Goal: Entertainment & Leisure: Browse casually

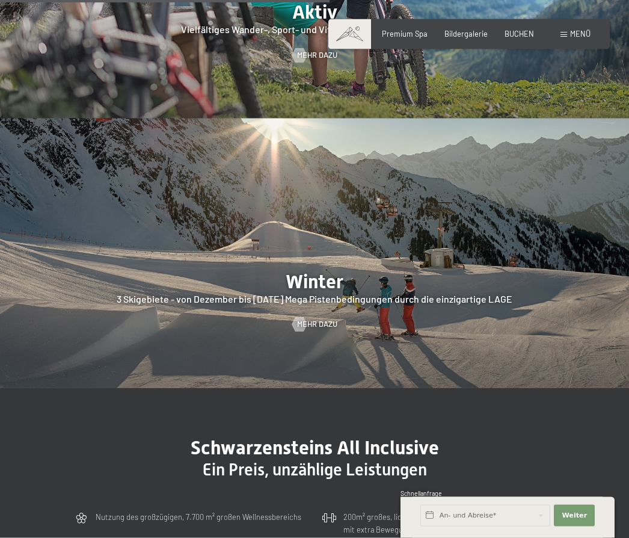
scroll to position [2145, 0]
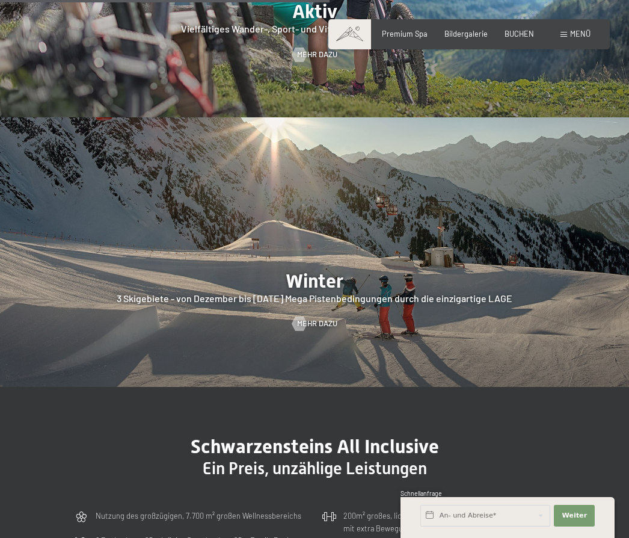
click at [330, 329] on span "Mehr dazu" at bounding box center [317, 323] width 40 height 11
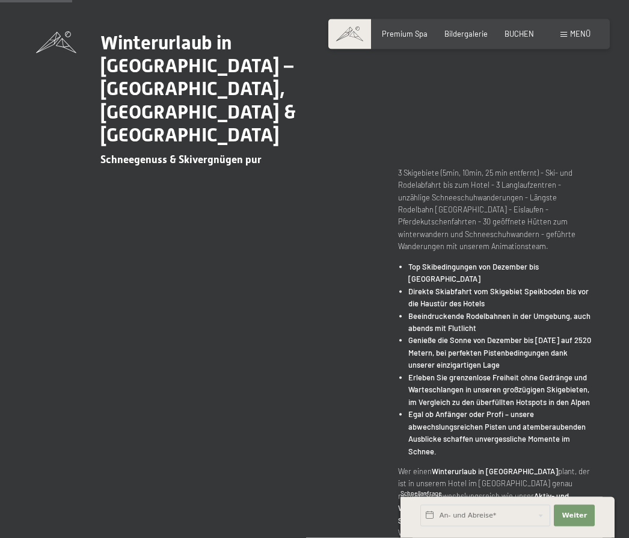
scroll to position [414, 0]
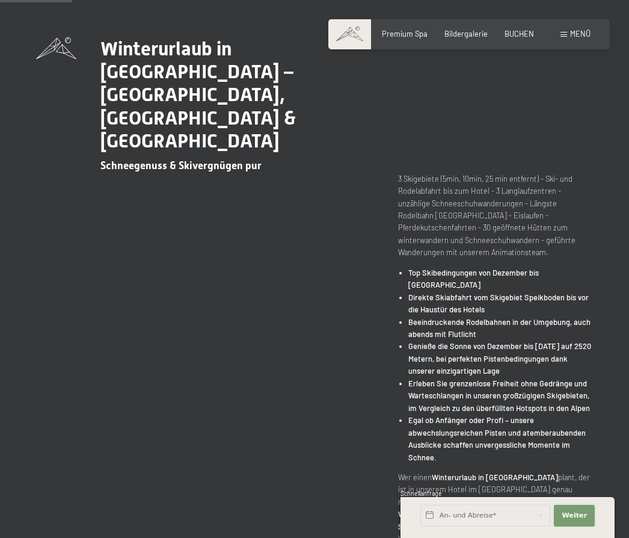
click at [592, 526] on button "Weiter Adressfelder ausblenden" at bounding box center [574, 516] width 41 height 22
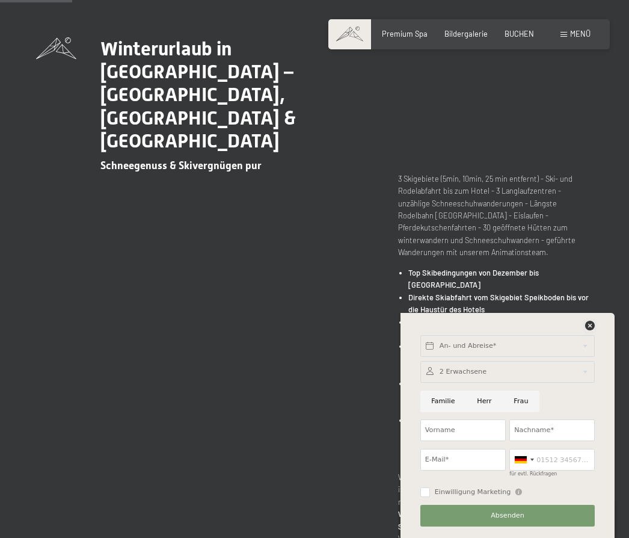
click at [586, 330] on icon at bounding box center [590, 326] width 10 height 10
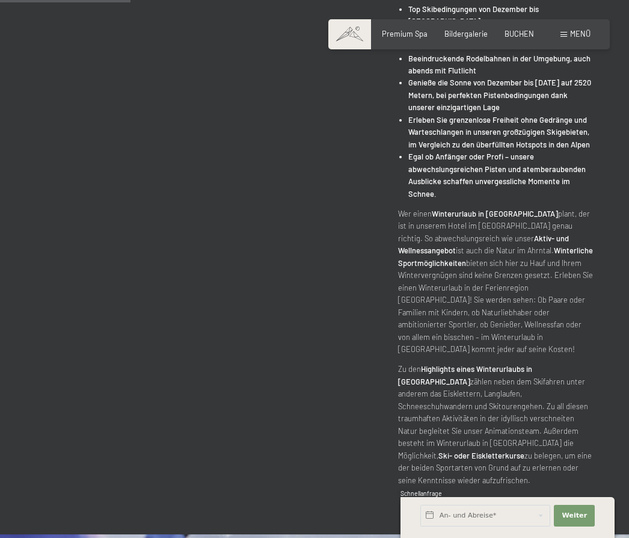
scroll to position [639, 0]
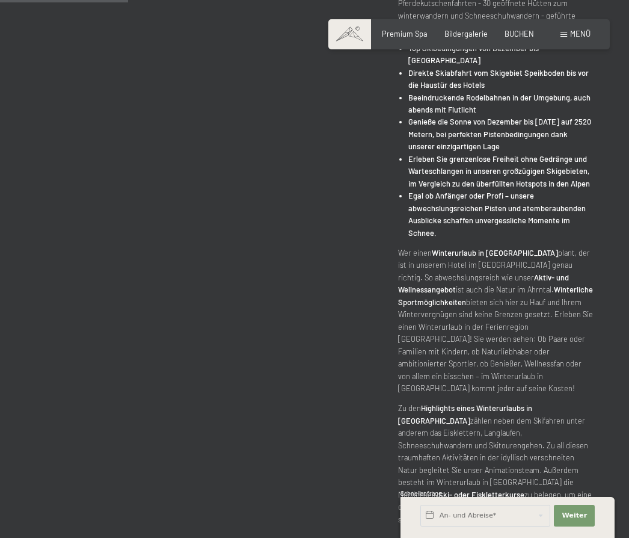
click at [468, 36] on span "Bildergalerie" at bounding box center [465, 34] width 43 height 10
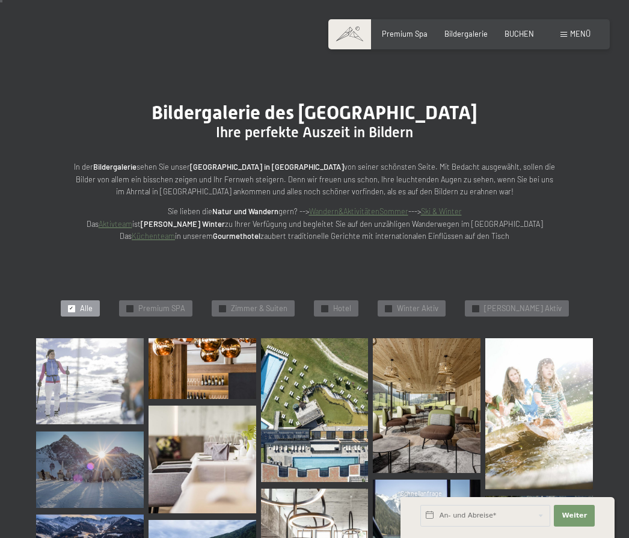
scroll to position [32, 0]
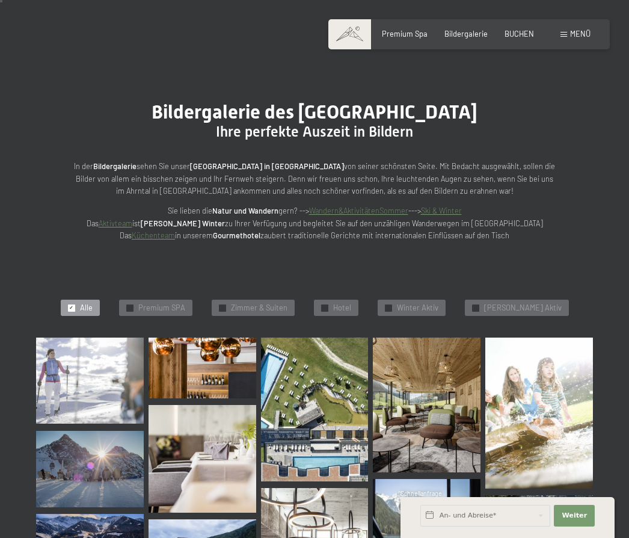
click at [340, 404] on img at bounding box center [315, 408] width 108 height 143
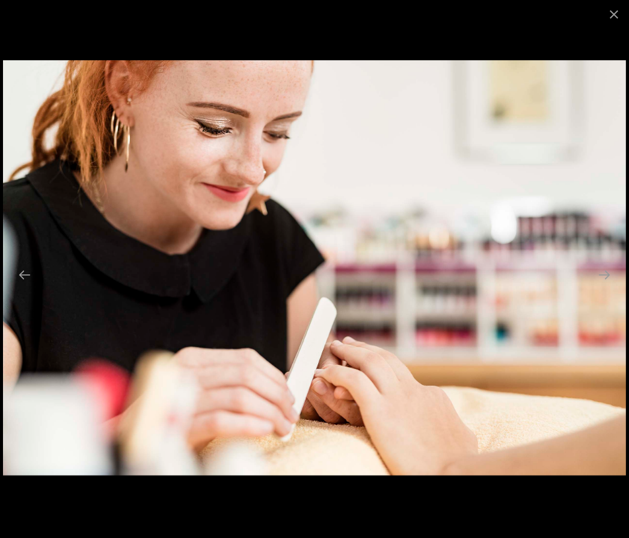
click at [623, 10] on button "Close gallery" at bounding box center [614, 14] width 30 height 28
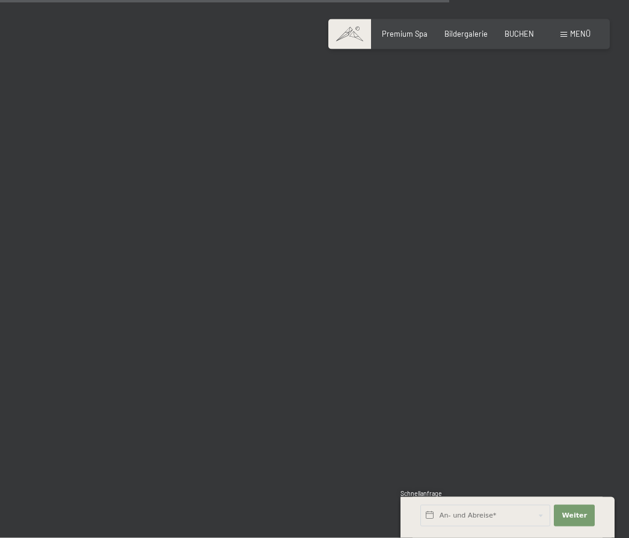
scroll to position [6208, 0]
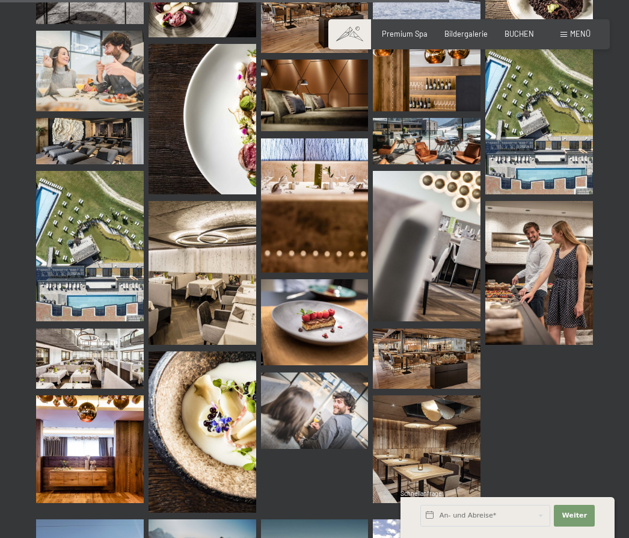
click at [220, 298] on img at bounding box center [203, 272] width 108 height 143
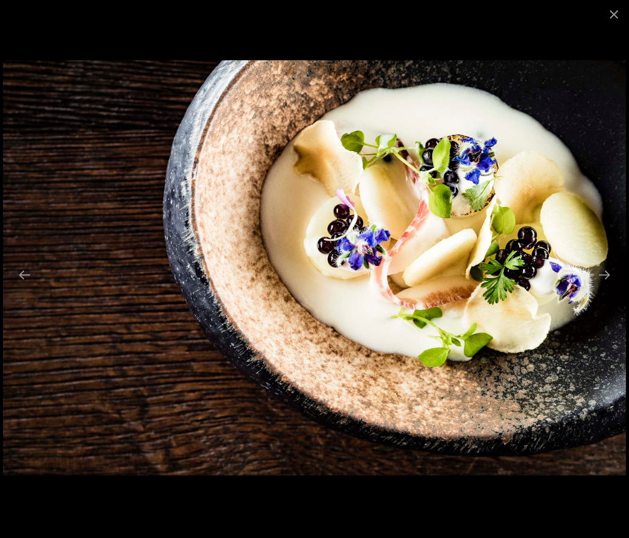
click at [609, 19] on button "Close gallery" at bounding box center [614, 14] width 30 height 28
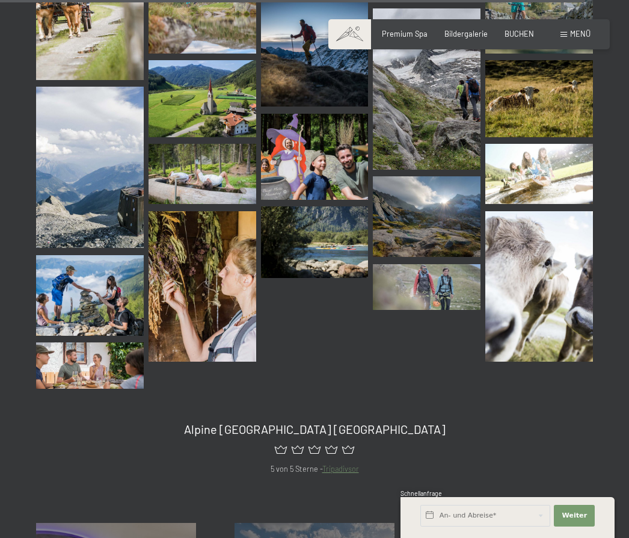
scroll to position [8184, 0]
